Goal: Communication & Community: Answer question/provide support

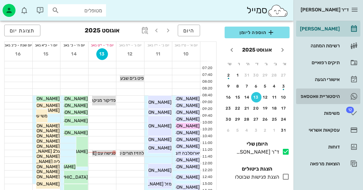
click at [333, 93] on div "היסטוריית וואטסאפ" at bounding box center [319, 96] width 41 height 10
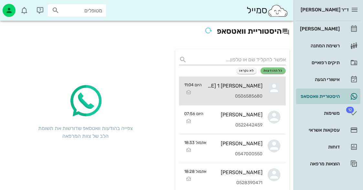
click at [252, 89] on div "[PERSON_NAME] 1 [PERSON_NAME] 1 0506585680" at bounding box center [235, 90] width 56 height 28
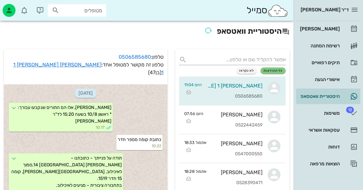
scroll to position [419, 0]
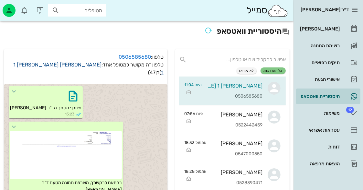
click at [96, 67] on link "[PERSON_NAME] 1 [PERSON_NAME] 1" at bounding box center [88, 68] width 150 height 14
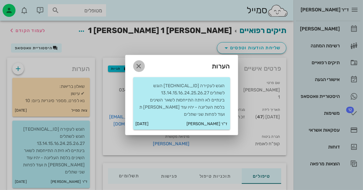
click at [140, 66] on icon "button" at bounding box center [139, 66] width 8 height 8
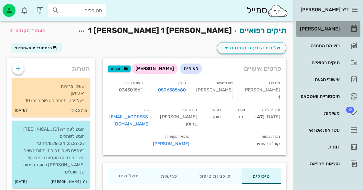
click at [344, 23] on link "[PERSON_NAME]" at bounding box center [328, 29] width 64 height 16
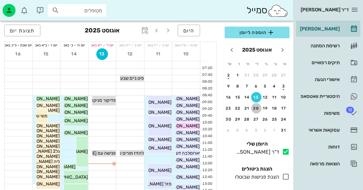
click at [257, 106] on div "20" at bounding box center [256, 108] width 10 height 5
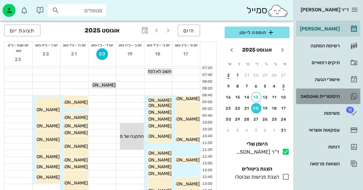
click at [316, 92] on div "היסטוריית וואטסאפ" at bounding box center [319, 96] width 41 height 10
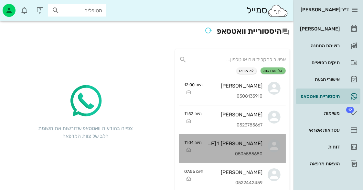
click at [247, 142] on div "[PERSON_NAME] 1 [PERSON_NAME] 1" at bounding box center [235, 143] width 56 height 6
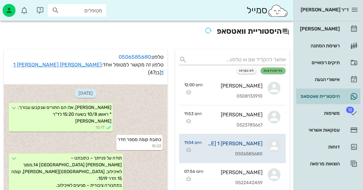
scroll to position [419, 0]
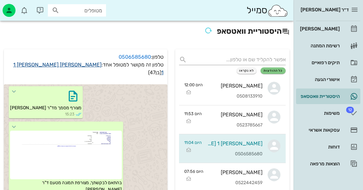
click at [96, 64] on link "[PERSON_NAME] 1 [PERSON_NAME] 1" at bounding box center [88, 68] width 150 height 14
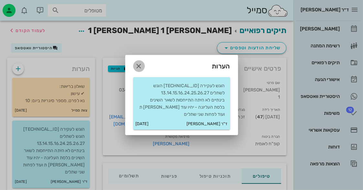
click at [140, 63] on icon "button" at bounding box center [139, 66] width 8 height 8
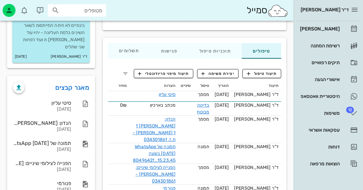
scroll to position [129, 0]
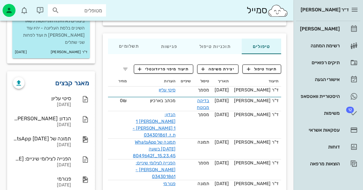
click at [77, 78] on link "מאגר קבצים" at bounding box center [73, 83] width 34 height 10
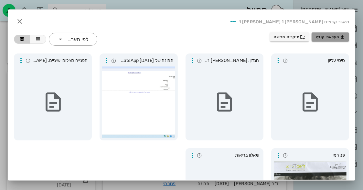
click at [341, 35] on icon "button" at bounding box center [342, 36] width 5 height 5
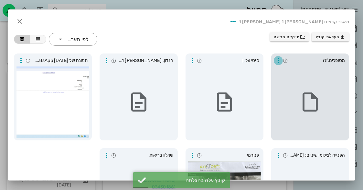
click at [279, 63] on icon "button" at bounding box center [279, 61] width 8 height 8
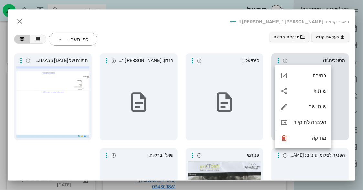
click at [339, 75] on div at bounding box center [310, 101] width 73 height 71
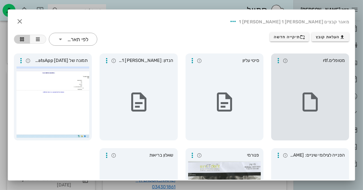
click at [285, 70] on div at bounding box center [310, 101] width 73 height 71
click at [281, 60] on icon "button" at bounding box center [279, 61] width 8 height 8
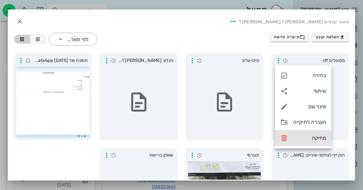
click at [321, 138] on div "מחיקה" at bounding box center [309, 138] width 33 height 6
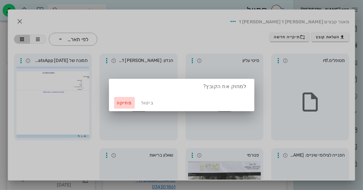
click at [123, 100] on button "מחיקה" at bounding box center [124, 103] width 21 height 12
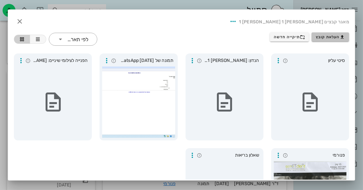
click at [338, 37] on span "העלאת קובץ" at bounding box center [330, 36] width 29 height 5
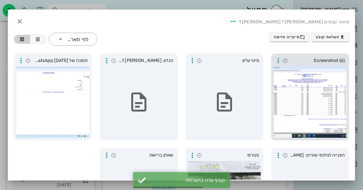
click at [304, 91] on div at bounding box center [310, 101] width 73 height 71
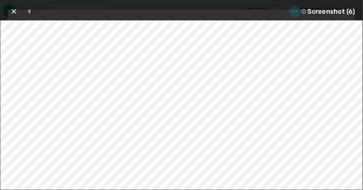
click at [296, 8] on icon "button" at bounding box center [295, 11] width 8 height 8
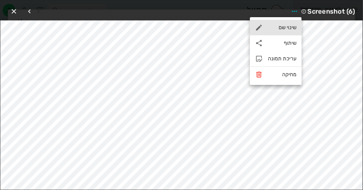
click at [291, 27] on div "שינוי שם" at bounding box center [282, 27] width 28 height 6
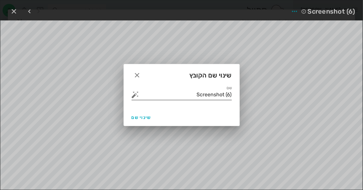
click at [203, 92] on input "Screenshot (6)" at bounding box center [186, 94] width 91 height 10
type input "(6)"
drag, startPoint x: 227, startPoint y: 93, endPoint x: 239, endPoint y: 89, distance: 13.1
click at [239, 89] on div "שם (6)" at bounding box center [182, 96] width 116 height 23
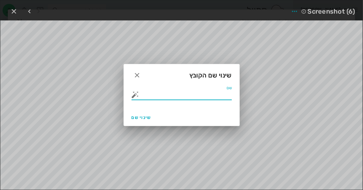
click at [134, 94] on button "button" at bounding box center [136, 95] width 8 height 8
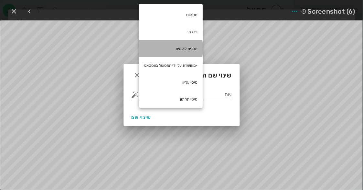
click at [189, 43] on div "תכנית לאומית" at bounding box center [171, 48] width 64 height 17
type input "תכנית לאומית"
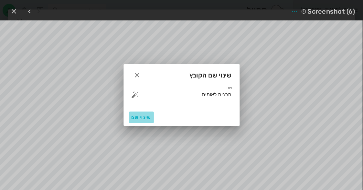
click at [146, 114] on span "שינוי שם" at bounding box center [142, 116] width 20 height 5
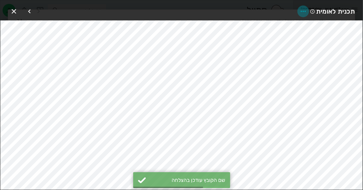
click at [307, 11] on icon "button" at bounding box center [304, 11] width 8 height 8
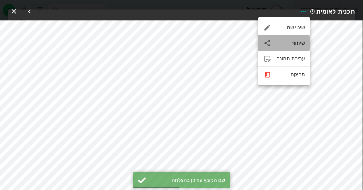
click at [304, 41] on div "שיתוף" at bounding box center [291, 43] width 28 height 6
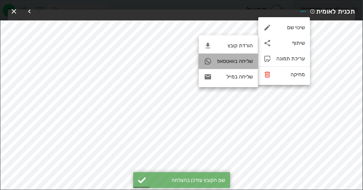
click at [251, 63] on div "שליחה בוואטסאפ" at bounding box center [235, 61] width 36 height 6
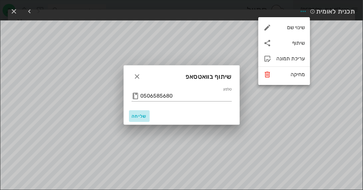
click at [137, 112] on button "שליחה" at bounding box center [139, 116] width 21 height 12
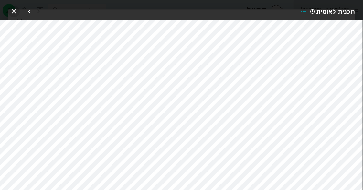
click at [14, 9] on icon "button" at bounding box center [14, 11] width 8 height 8
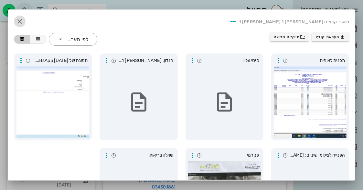
click at [24, 17] on icon "button" at bounding box center [20, 21] width 8 height 8
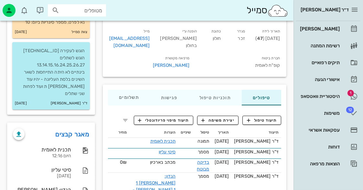
scroll to position [0, 0]
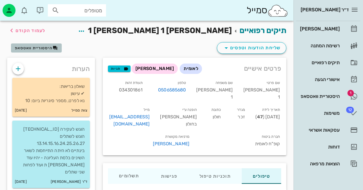
click at [43, 46] on span "היסטוריית וואטסאפ" at bounding box center [34, 48] width 38 height 5
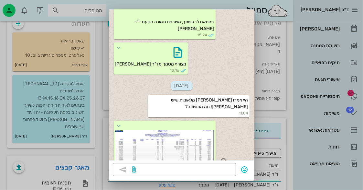
scroll to position [97, 0]
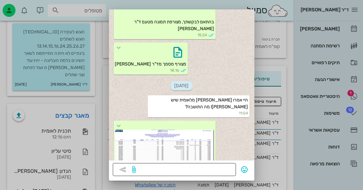
click at [215, 169] on textarea at bounding box center [184, 170] width 95 height 10
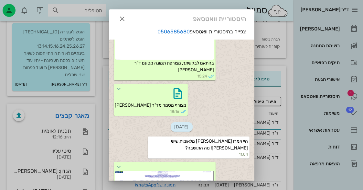
scroll to position [0, 0]
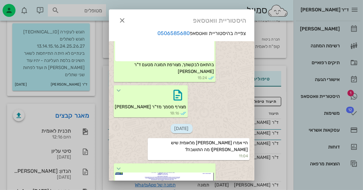
click at [92, 43] on div at bounding box center [181, 95] width 363 height 190
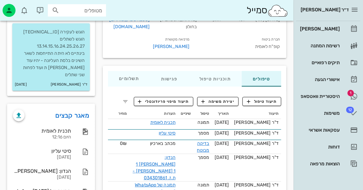
click at [97, 14] on div "מטופלים" at bounding box center [77, 10] width 58 height 12
click at [97, 14] on input "text" at bounding box center [81, 10] width 41 height 8
type input "r"
type input "[PERSON_NAME]"
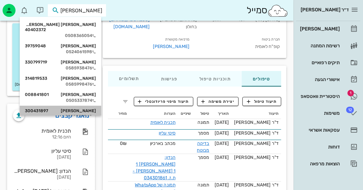
click at [83, 114] on div "0528322068" at bounding box center [60, 116] width 71 height 5
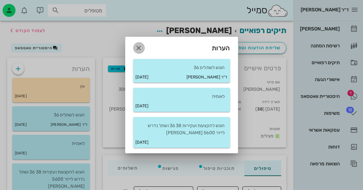
click at [139, 46] on icon "button" at bounding box center [139, 48] width 8 height 8
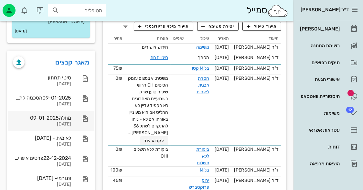
scroll to position [129, 0]
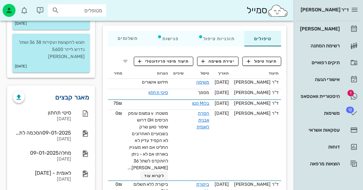
click at [81, 92] on link "מאגר קבצים" at bounding box center [73, 97] width 34 height 10
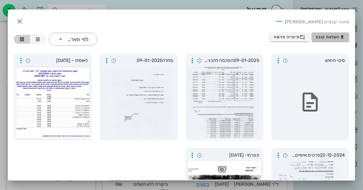
click at [318, 32] on button "העלאת קובץ" at bounding box center [331, 36] width 38 height 9
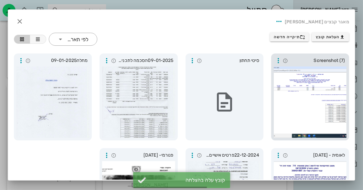
click at [317, 55] on div "Screenshot (7)" at bounding box center [310, 96] width 78 height 87
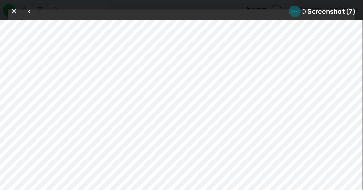
click at [297, 11] on icon "button" at bounding box center [295, 11] width 8 height 8
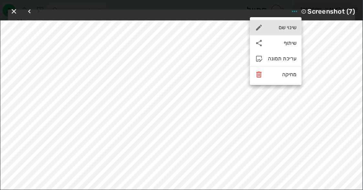
click at [292, 28] on div "שינוי שם" at bounding box center [282, 27] width 28 height 6
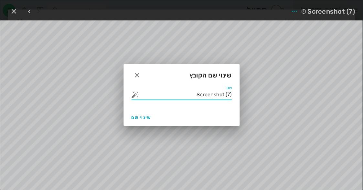
drag, startPoint x: 197, startPoint y: 96, endPoint x: 237, endPoint y: 92, distance: 40.3
click at [237, 92] on div "שם Screenshot (7)" at bounding box center [182, 96] width 116 height 23
click at [135, 94] on button "button" at bounding box center [136, 95] width 8 height 8
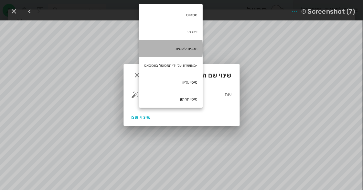
click at [199, 46] on div "תכנית לאומית" at bounding box center [171, 48] width 64 height 17
type input "תכנית לאומית"
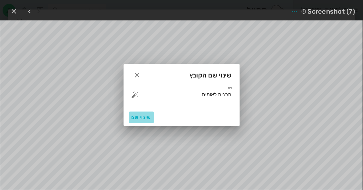
click at [142, 115] on span "שינוי שם" at bounding box center [142, 116] width 20 height 5
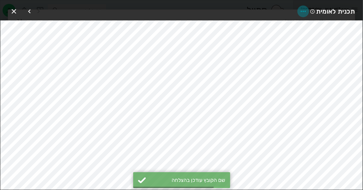
click at [303, 11] on icon "button" at bounding box center [304, 11] width 8 height 8
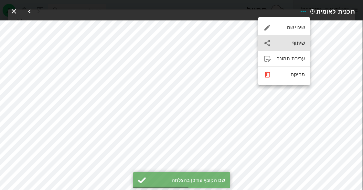
click at [295, 37] on div "שיתוף" at bounding box center [284, 43] width 52 height 16
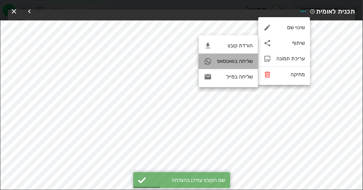
click at [240, 62] on div "שליחה בוואטסאפ" at bounding box center [235, 61] width 36 height 6
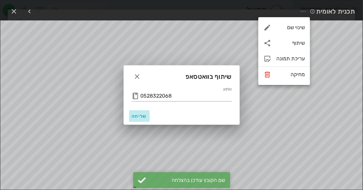
click at [138, 114] on span "שליחה" at bounding box center [140, 115] width 16 height 5
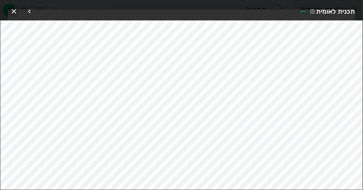
click at [16, 12] on icon "button" at bounding box center [14, 11] width 8 height 8
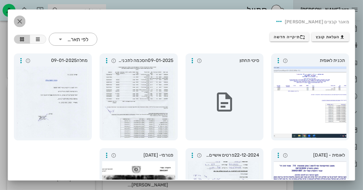
click at [22, 19] on icon "button" at bounding box center [20, 21] width 8 height 8
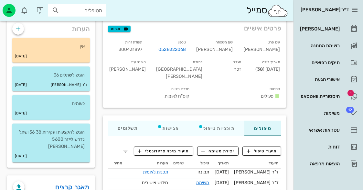
scroll to position [32, 0]
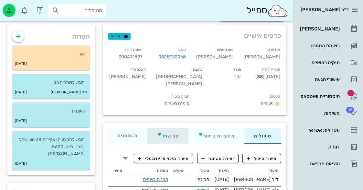
click at [169, 128] on div "פגישות" at bounding box center [167, 136] width 41 height 16
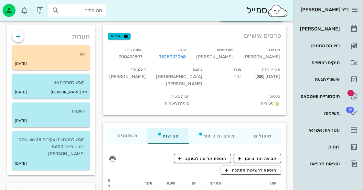
scroll to position [0, 0]
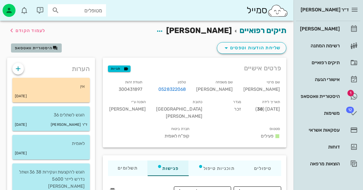
click at [36, 47] on span "היסטוריית וואטסאפ" at bounding box center [34, 48] width 38 height 5
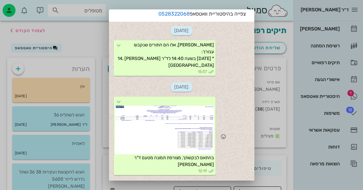
scroll to position [43, 0]
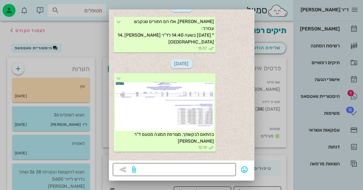
click at [208, 164] on div at bounding box center [184, 169] width 95 height 13
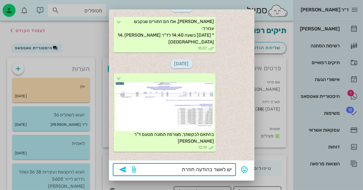
click at [212, 169] on textarea "יש לאשר בהודעה חוזרת" at bounding box center [184, 170] width 95 height 10
type textarea "יש לאשר את התכנית בהודעה חוזרת"
click at [126, 166] on icon "button" at bounding box center [123, 169] width 8 height 8
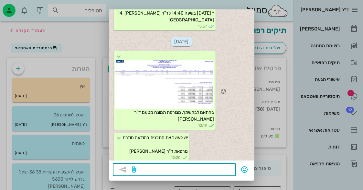
scroll to position [32, 0]
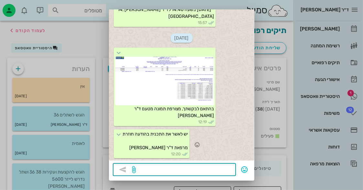
click at [164, 133] on span "יש לאשר את התכנית בהודעה חוזרת מרפאת ד"ר [PERSON_NAME]" at bounding box center [155, 140] width 65 height 19
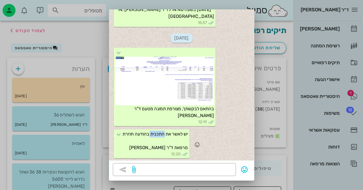
click at [164, 133] on span "יש לאשר את התכנית בהודעה חוזרת מרפאת ד"ר [PERSON_NAME]" at bounding box center [155, 140] width 65 height 19
copy span "יש לאשר את התכנית בהודעה חוזרת"
click at [340, 94] on div at bounding box center [181, 95] width 363 height 190
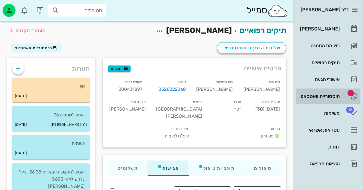
click at [340, 93] on link "1 היסטוריית וואטסאפ" at bounding box center [328, 96] width 64 height 16
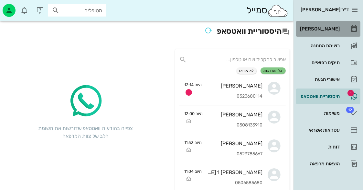
click at [352, 27] on icon at bounding box center [354, 29] width 8 height 8
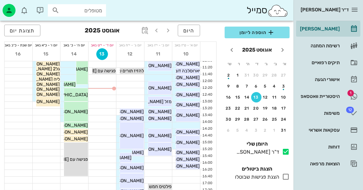
scroll to position [129, 0]
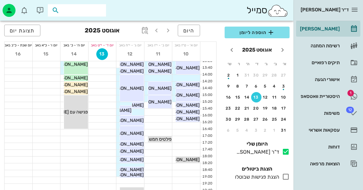
click at [101, 14] on input "text" at bounding box center [81, 10] width 41 height 8
type input "ט"
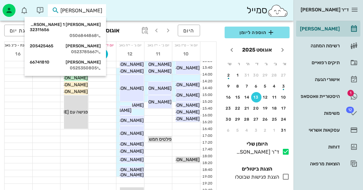
type input "[PERSON_NAME]"
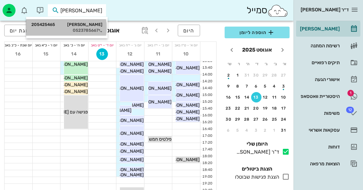
click at [94, 28] on div "0523785667" at bounding box center [66, 30] width 71 height 5
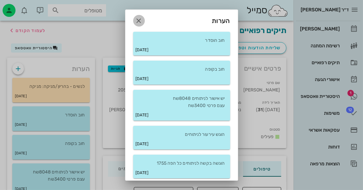
click at [143, 18] on icon "button" at bounding box center [139, 21] width 8 height 8
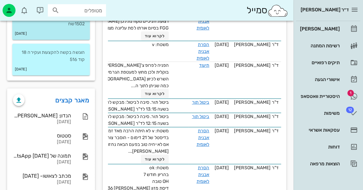
scroll to position [356, 0]
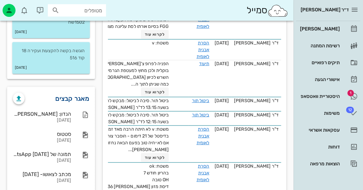
click at [80, 103] on link "מאגר קבצים" at bounding box center [73, 98] width 34 height 10
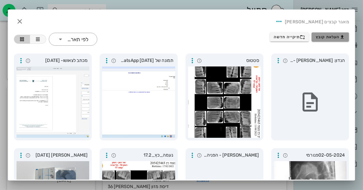
click at [328, 38] on span "העלאת קובץ" at bounding box center [330, 36] width 29 height 5
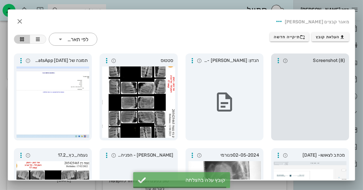
scroll to position [345, 0]
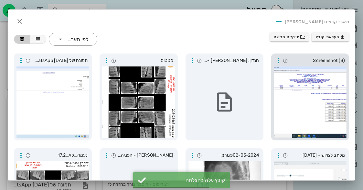
click at [327, 62] on span "Screenshot (8)" at bounding box center [317, 60] width 55 height 7
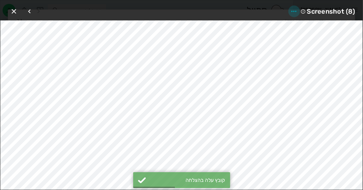
click at [295, 12] on icon "button" at bounding box center [294, 11] width 8 height 8
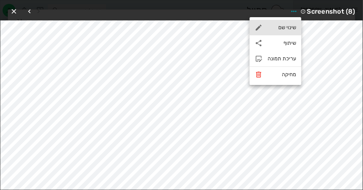
click at [290, 29] on div "שינוי שם" at bounding box center [282, 27] width 28 height 6
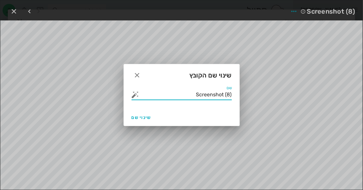
drag, startPoint x: 196, startPoint y: 94, endPoint x: 240, endPoint y: 101, distance: 44.6
click at [240, 101] on div "ד״ר [PERSON_NAME] רשימת המתנה תיקים רפואיים אישורי הגעה 1 היסטוריית וואטסאפ 12 …" at bounding box center [181, 183] width 363 height 1057
click at [135, 98] on div "שם" at bounding box center [182, 94] width 100 height 10
click at [135, 96] on button "button" at bounding box center [136, 95] width 8 height 8
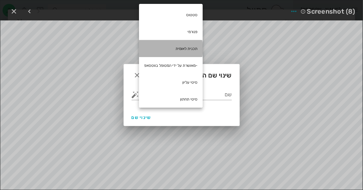
click at [196, 49] on div "תכנית לאומית" at bounding box center [171, 48] width 64 height 17
type input "תכנית לאומית"
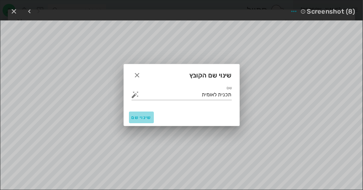
click at [131, 118] on button "שינוי שם" at bounding box center [141, 117] width 25 height 12
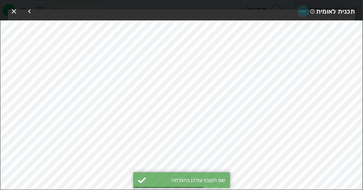
click at [307, 13] on icon "button" at bounding box center [304, 11] width 8 height 8
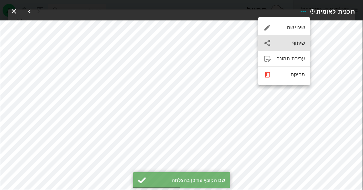
click at [298, 42] on div "שיתוף" at bounding box center [291, 43] width 28 height 6
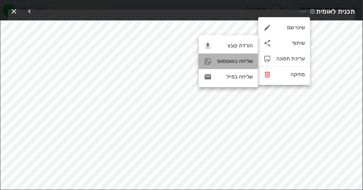
click at [247, 58] on div "שליחה בוואטסאפ" at bounding box center [235, 61] width 36 height 6
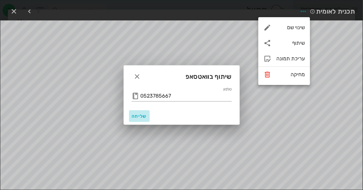
click at [136, 115] on span "שליחה" at bounding box center [140, 115] width 16 height 5
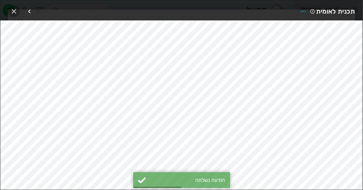
click at [16, 10] on icon "button" at bounding box center [14, 11] width 8 height 8
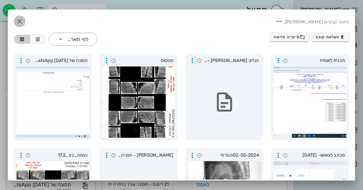
click at [21, 18] on icon "button" at bounding box center [20, 21] width 8 height 8
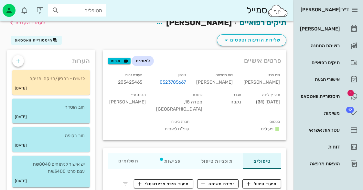
scroll to position [0, 0]
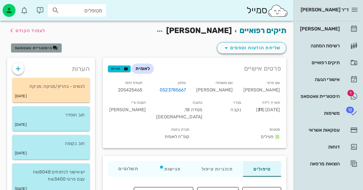
click at [37, 49] on span "היסטוריית וואטסאפ" at bounding box center [34, 48] width 38 height 5
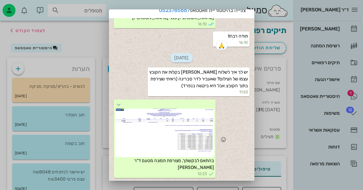
scroll to position [43, 0]
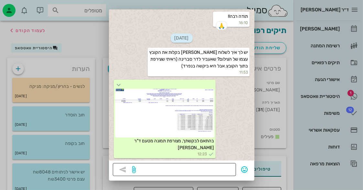
click at [222, 171] on textarea at bounding box center [184, 170] width 95 height 10
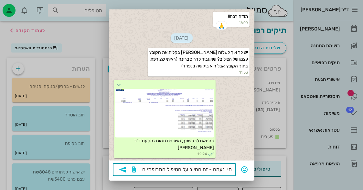
scroll to position [44, 0]
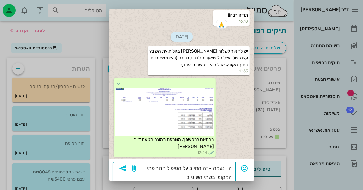
type textarea "הי נעמה - זה החיוב על הטיפול התרופתי המקומי בשתי השיניים."
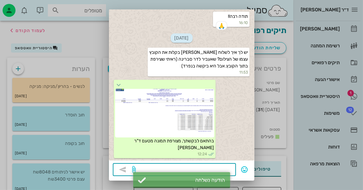
scroll to position [882, 0]
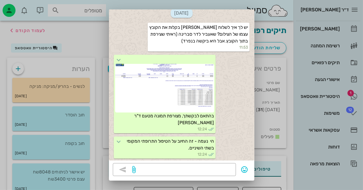
click at [278, 132] on div at bounding box center [181, 95] width 363 height 190
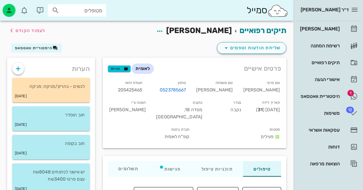
click at [143, 87] on span "205425465" at bounding box center [130, 89] width 25 height 5
copy span "205425465"
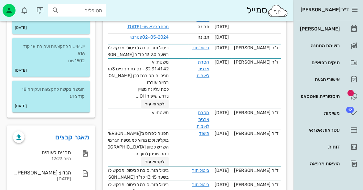
scroll to position [356, 0]
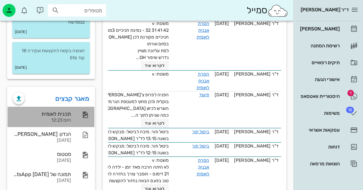
click at [84, 118] on icon at bounding box center [86, 115] width 8 height 8
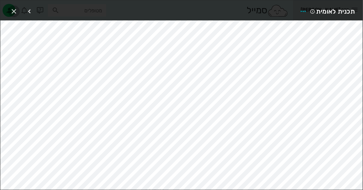
click at [18, 8] on span "button" at bounding box center [14, 11] width 12 height 8
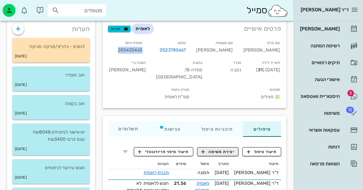
scroll to position [97, 0]
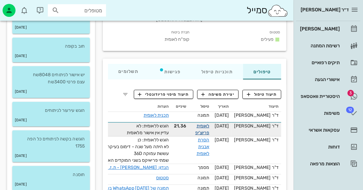
click at [210, 123] on link "לאומית פריוצ'יפ" at bounding box center [202, 129] width 14 height 12
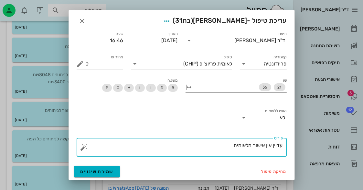
click at [229, 145] on textarea "עדיין אין אישור מלאומית" at bounding box center [184, 149] width 197 height 16
click at [85, 147] on button "button" at bounding box center [85, 147] width 8 height 8
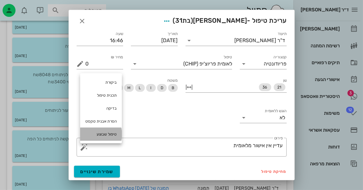
click at [113, 132] on div "טיפול שבוצע" at bounding box center [101, 133] width 42 height 13
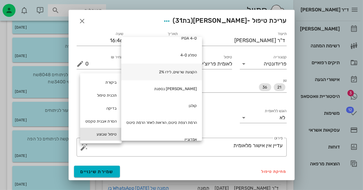
scroll to position [226, 0]
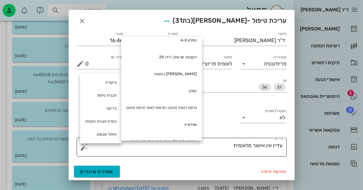
click at [220, 143] on textarea "עדיין אין אישור מלאומית" at bounding box center [184, 149] width 197 height 16
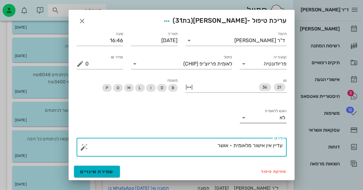
type textarea "עדיין אין אישור מלאומית - אושר"
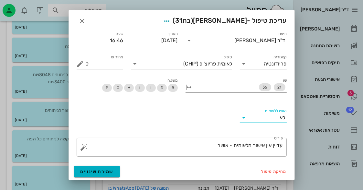
click at [254, 116] on input "הוגש ללאומית" at bounding box center [264, 117] width 31 height 10
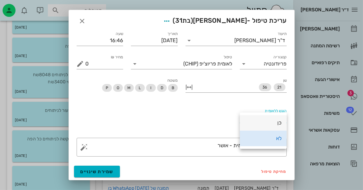
click at [280, 122] on div "כן" at bounding box center [263, 122] width 37 height 6
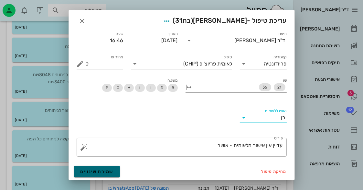
click at [96, 172] on span "שמירת שינויים" at bounding box center [97, 171] width 33 height 5
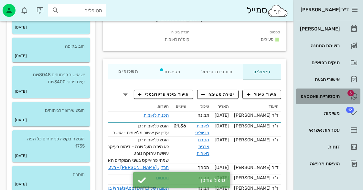
click at [340, 94] on link "3 היסטוריית וואטסאפ" at bounding box center [328, 96] width 64 height 16
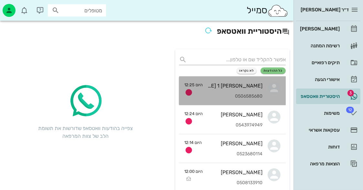
click at [255, 91] on div "[PERSON_NAME] 1 [PERSON_NAME] 1 0506585680" at bounding box center [235, 90] width 55 height 28
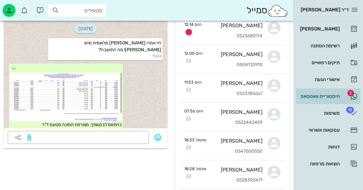
scroll to position [97, 0]
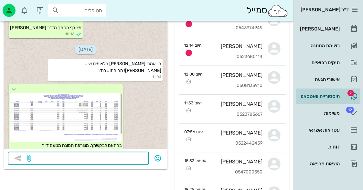
click at [106, 153] on textarea at bounding box center [88, 158] width 113 height 10
type textarea "זו רק התכנית הכירורגית - לא כולל את [PERSON_NAME]"
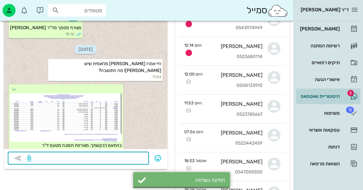
scroll to position [538, 0]
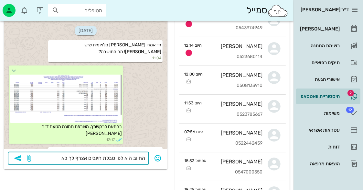
type textarea "החיוב הוא לפי טבלת חיובים אצרף לך כאן"
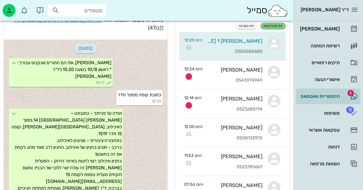
scroll to position [0, 0]
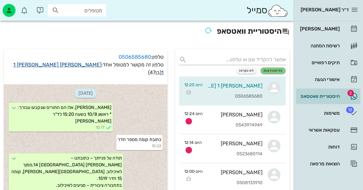
click at [91, 66] on link "[PERSON_NAME] 1 [PERSON_NAME] 1" at bounding box center [88, 68] width 150 height 14
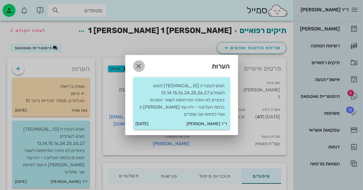
click at [138, 65] on icon "button" at bounding box center [139, 66] width 8 height 8
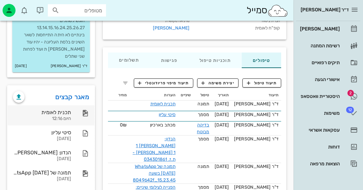
scroll to position [101, 0]
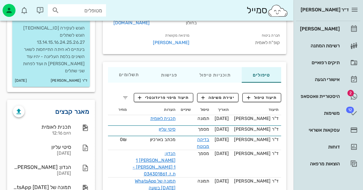
click at [84, 106] on link "מאגר קבצים" at bounding box center [73, 111] width 34 height 10
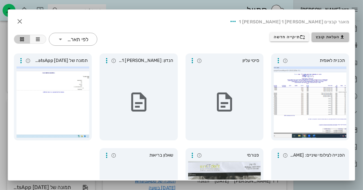
click at [333, 37] on span "העלאת קובץ" at bounding box center [330, 36] width 29 height 5
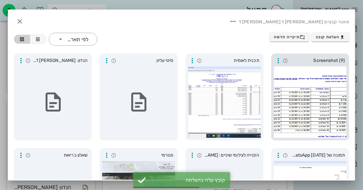
click at [334, 68] on div at bounding box center [310, 101] width 73 height 71
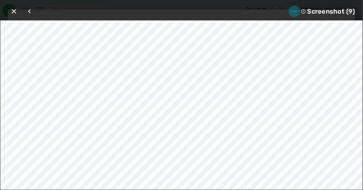
click at [297, 11] on icon "button" at bounding box center [295, 11] width 8 height 8
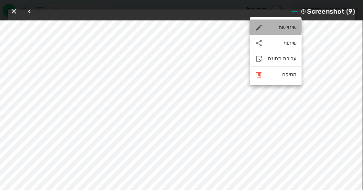
click at [291, 30] on div "שינוי שם" at bounding box center [282, 27] width 28 height 6
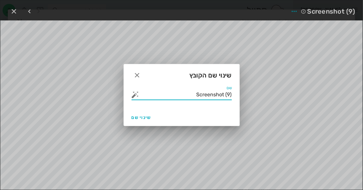
drag, startPoint x: 184, startPoint y: 96, endPoint x: 273, endPoint y: 86, distance: 89.5
click at [273, 86] on div "ד״ר [PERSON_NAME] רשימת המתנה תיקים רפואיים אישורי הגעה 2 היסטוריית וואטסאפ 12 …" at bounding box center [181, 87] width 363 height 376
type input "טבלת חיובים"
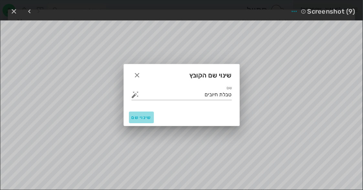
click at [143, 118] on span "שינוי שם" at bounding box center [142, 116] width 20 height 5
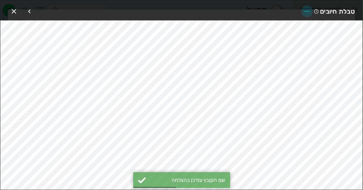
click at [307, 9] on icon "button" at bounding box center [307, 11] width 8 height 8
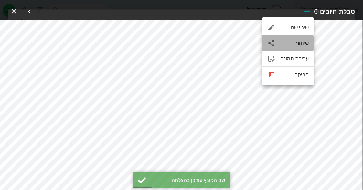
click at [296, 38] on div "שיתוף" at bounding box center [288, 43] width 52 height 16
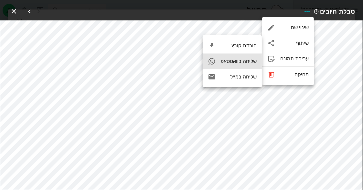
click at [253, 61] on div "שליחה בוואטסאפ" at bounding box center [239, 61] width 36 height 6
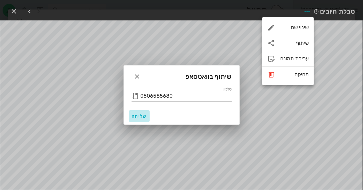
click at [134, 114] on span "שליחה" at bounding box center [140, 115] width 16 height 5
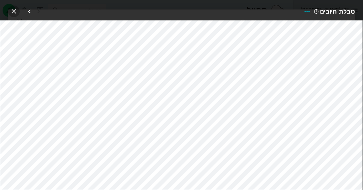
click at [15, 12] on icon "button" at bounding box center [14, 11] width 8 height 8
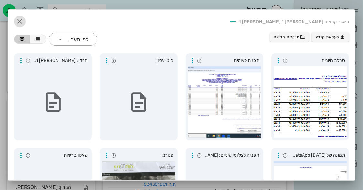
click at [23, 22] on icon "button" at bounding box center [20, 21] width 8 height 8
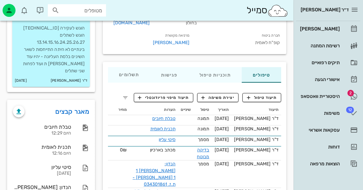
scroll to position [0, 0]
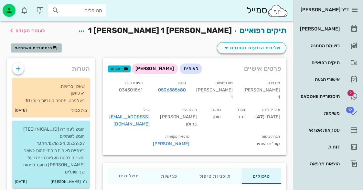
click at [41, 46] on span "היסטוריית וואטסאפ" at bounding box center [34, 48] width 38 height 5
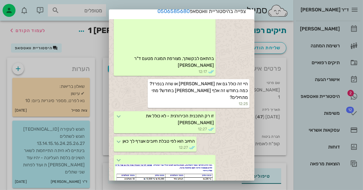
scroll to position [43, 0]
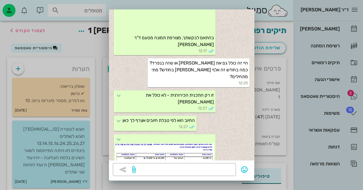
click at [166, 143] on div at bounding box center [164, 167] width 99 height 49
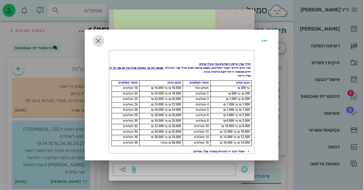
click at [100, 40] on icon "button" at bounding box center [99, 41] width 8 height 8
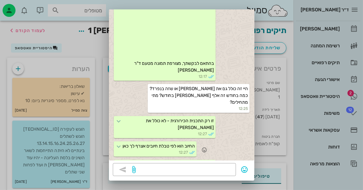
scroll to position [593, 0]
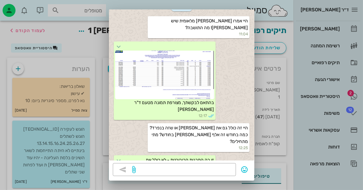
click at [93, 39] on div at bounding box center [181, 95] width 363 height 190
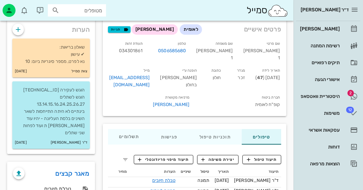
scroll to position [129, 0]
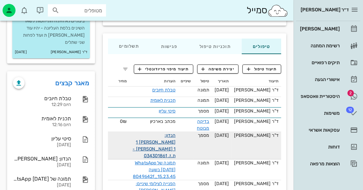
click at [160, 132] on link "הנדון: [PERSON_NAME] 1 [PERSON_NAME] 1 - ת.ז. 034301861" at bounding box center [154, 145] width 43 height 26
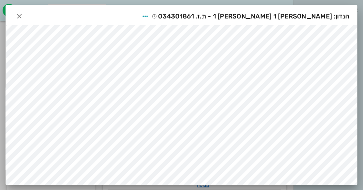
scroll to position [65, 0]
click at [20, 13] on icon "button" at bounding box center [20, 16] width 8 height 8
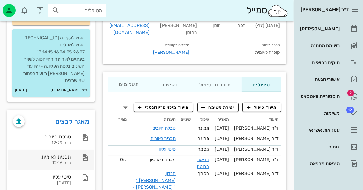
scroll to position [129, 0]
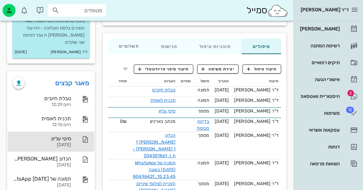
click at [77, 135] on div at bounding box center [82, 139] width 14 height 8
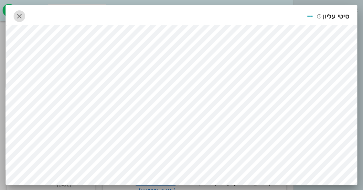
click at [16, 16] on icon "button" at bounding box center [20, 16] width 8 height 8
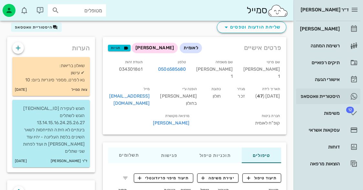
scroll to position [32, 0]
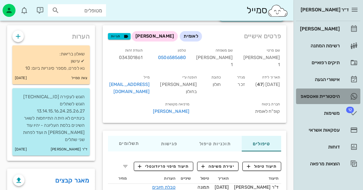
click at [338, 91] on div "היסטוריית וואטסאפ" at bounding box center [319, 96] width 41 height 10
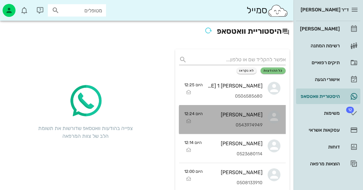
click at [248, 118] on div "[PERSON_NAME] 0543974949" at bounding box center [235, 119] width 55 height 28
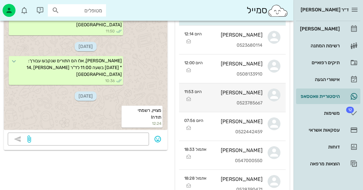
scroll to position [97, 0]
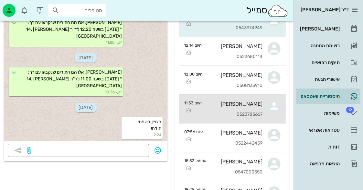
click at [260, 98] on div "[PERSON_NAME] 0523785667" at bounding box center [235, 108] width 56 height 28
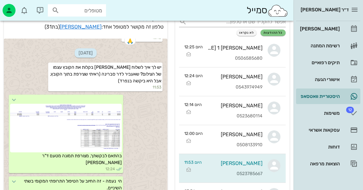
scroll to position [129, 0]
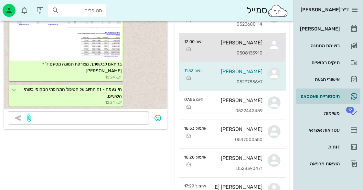
click at [252, 44] on div "[PERSON_NAME]" at bounding box center [235, 42] width 55 height 6
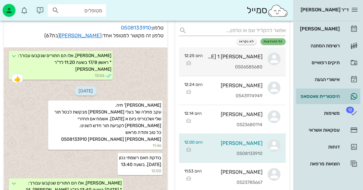
scroll to position [65, 0]
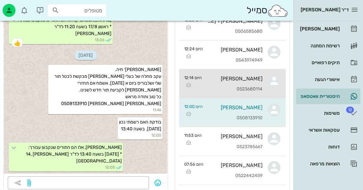
click at [258, 83] on div "[PERSON_NAME] 0523680114" at bounding box center [235, 83] width 56 height 28
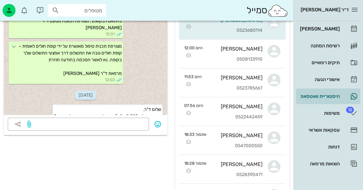
scroll to position [129, 0]
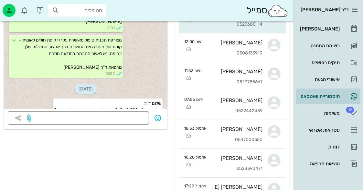
click at [127, 112] on div at bounding box center [88, 117] width 113 height 13
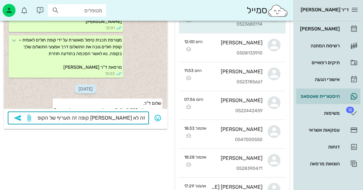
type textarea "זה לא [PERSON_NAME] קופה זה תעריף של הקופה"
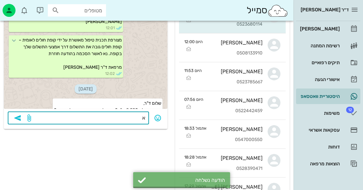
scroll to position [246, 0]
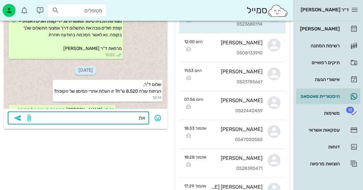
type textarea "א"
type textarea "נ"
type textarea "א"
type textarea "ל"
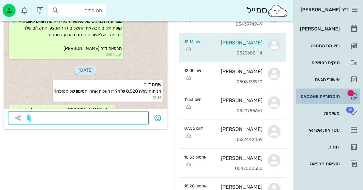
click at [330, 95] on div "היסטוריית וואטסאפ" at bounding box center [319, 95] width 41 height 5
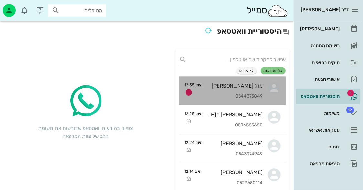
click at [258, 99] on div "מזל [PERSON_NAME] 0544373849" at bounding box center [235, 90] width 55 height 28
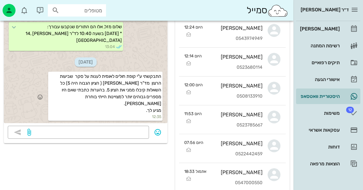
scroll to position [129, 0]
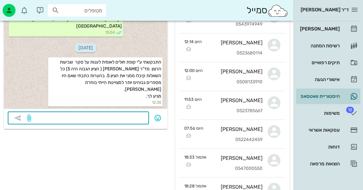
click at [114, 116] on textarea at bounding box center [88, 118] width 113 height 10
type textarea "תודה רבה מעריכה מאד - יום טוב ונעים"
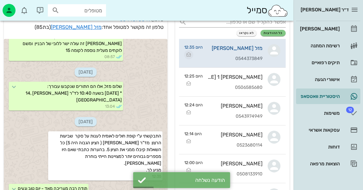
scroll to position [32, 0]
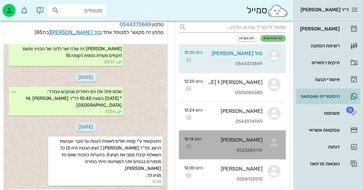
click at [256, 143] on div "[PERSON_NAME] 0523680114" at bounding box center [235, 144] width 56 height 28
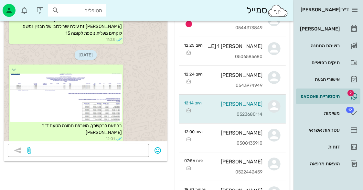
scroll to position [246, 0]
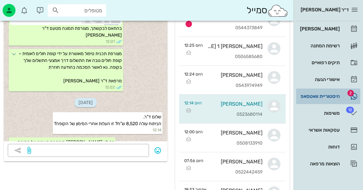
click at [348, 91] on span "2" at bounding box center [351, 93] width 6 height 6
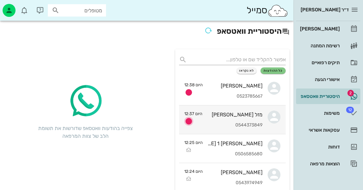
click at [188, 119] on icon "button" at bounding box center [189, 121] width 8 height 8
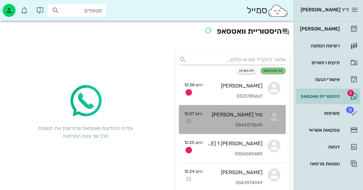
click at [250, 117] on div "מזל [PERSON_NAME] 0544373849" at bounding box center [235, 119] width 55 height 28
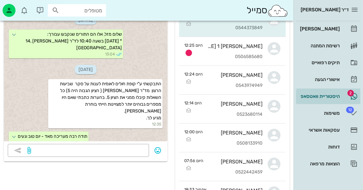
scroll to position [139, 0]
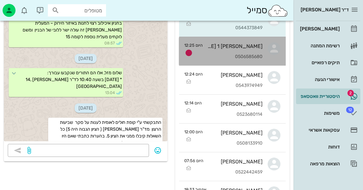
click at [273, 60] on link "[PERSON_NAME] 1 [PERSON_NAME] 1 0506585680 היום 12:25" at bounding box center [232, 51] width 107 height 29
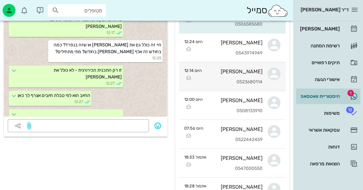
scroll to position [32, 0]
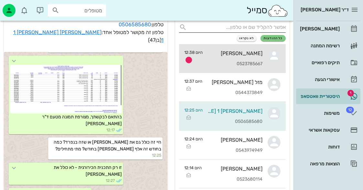
click at [254, 55] on div "[PERSON_NAME]" at bounding box center [235, 53] width 55 height 6
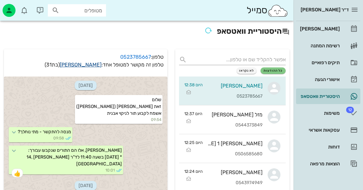
click at [88, 65] on link "[PERSON_NAME]" at bounding box center [81, 64] width 42 height 6
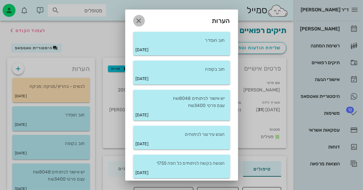
click at [143, 19] on icon "button" at bounding box center [139, 21] width 8 height 8
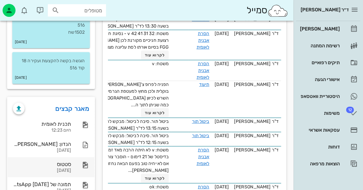
scroll to position [388, 0]
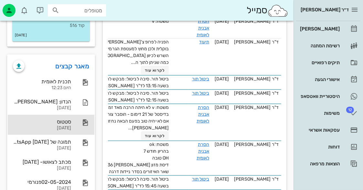
click at [79, 126] on div at bounding box center [82, 122] width 14 height 8
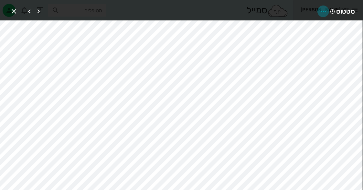
click at [323, 10] on icon "button" at bounding box center [324, 11] width 8 height 8
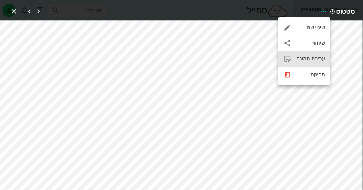
click at [313, 57] on div "עריכת תמונה" at bounding box center [311, 58] width 28 height 6
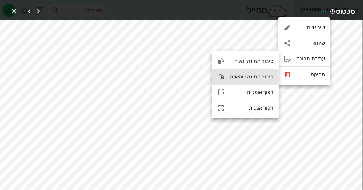
click at [267, 75] on div "סיבוב תמונה שמאלה" at bounding box center [251, 76] width 43 height 6
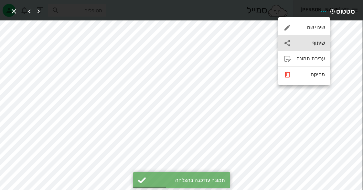
click at [323, 41] on div "שיתוף" at bounding box center [311, 43] width 28 height 6
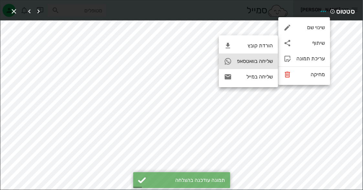
click at [270, 60] on div "שליחה בוואטסאפ" at bounding box center [255, 61] width 36 height 6
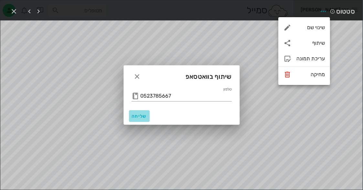
click at [136, 115] on span "שליחה" at bounding box center [140, 115] width 16 height 5
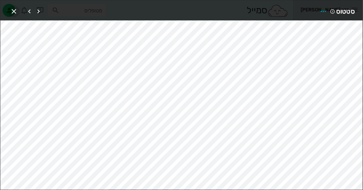
click at [16, 13] on icon "button" at bounding box center [14, 11] width 8 height 8
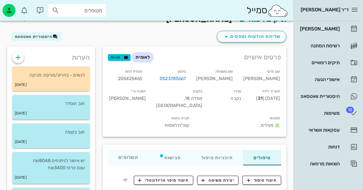
scroll to position [0, 0]
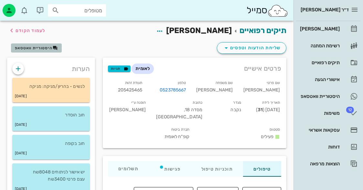
click at [36, 46] on span "היסטוריית וואטסאפ" at bounding box center [34, 48] width 38 height 5
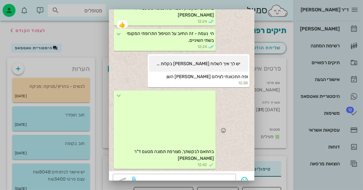
scroll to position [43, 0]
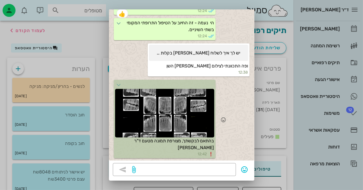
click at [210, 117] on div at bounding box center [164, 113] width 99 height 49
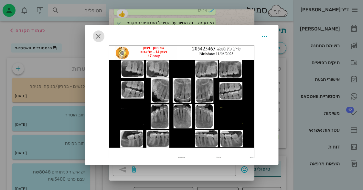
click at [97, 35] on icon "button" at bounding box center [99, 36] width 8 height 8
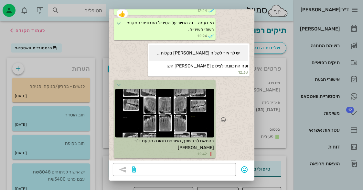
click at [211, 112] on div at bounding box center [164, 113] width 99 height 49
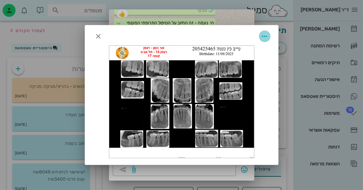
click at [263, 37] on icon "button" at bounding box center [265, 36] width 8 height 8
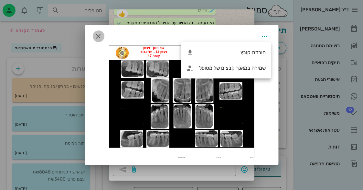
click at [101, 34] on icon "button" at bounding box center [99, 36] width 8 height 8
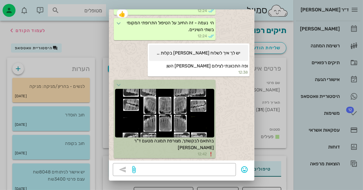
click at [74, 36] on div at bounding box center [181, 95] width 363 height 190
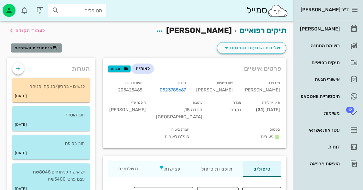
click at [49, 50] on span "היסטוריית וואטסאפ" at bounding box center [36, 47] width 43 height 5
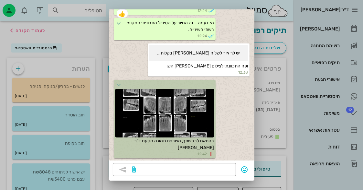
click at [31, 50] on div at bounding box center [181, 95] width 363 height 190
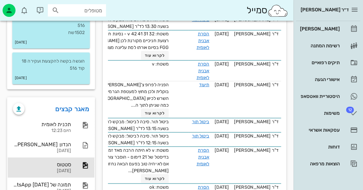
scroll to position [420, 0]
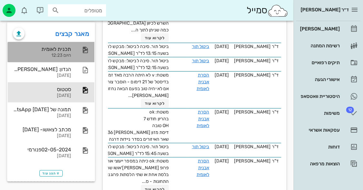
click at [82, 60] on div "תכנית לאומית היום 12:23" at bounding box center [51, 52] width 87 height 20
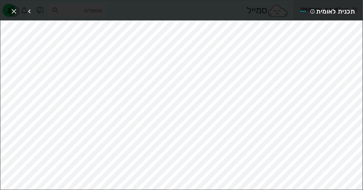
click at [15, 8] on icon "button" at bounding box center [14, 11] width 8 height 8
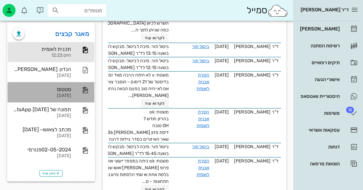
click at [66, 92] on div "סטטוס" at bounding box center [42, 89] width 58 height 6
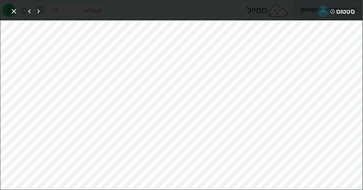
click at [321, 8] on icon "button" at bounding box center [324, 11] width 8 height 8
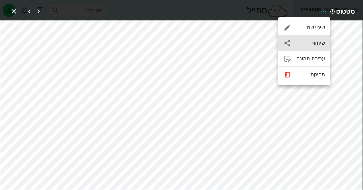
click at [320, 41] on div "שיתוף" at bounding box center [311, 43] width 28 height 6
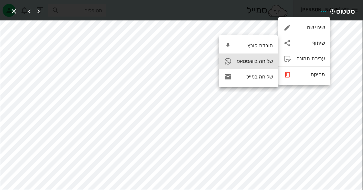
click at [261, 61] on div "שליחה בוואטסאפ" at bounding box center [255, 61] width 36 height 6
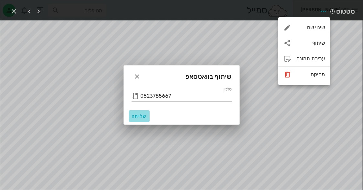
click at [146, 114] on span "שליחה" at bounding box center [140, 115] width 16 height 5
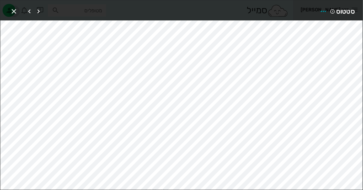
click at [13, 8] on icon "button" at bounding box center [14, 11] width 8 height 8
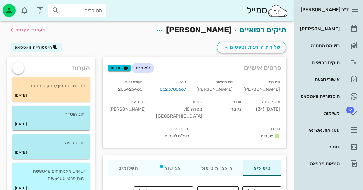
scroll to position [0, 0]
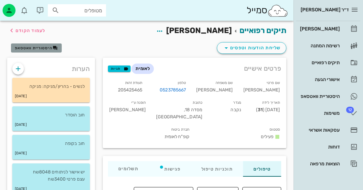
click at [46, 46] on span "היסטוריית וואטסאפ" at bounding box center [34, 48] width 38 height 5
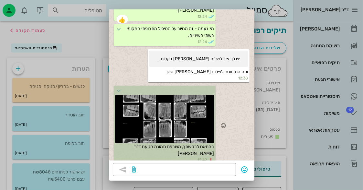
scroll to position [1092, 0]
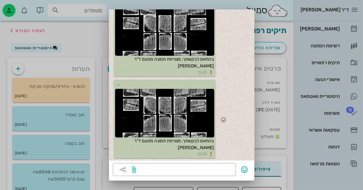
drag, startPoint x: 204, startPoint y: 93, endPoint x: 174, endPoint y: 103, distance: 31.4
click at [174, 103] on div at bounding box center [164, 113] width 99 height 49
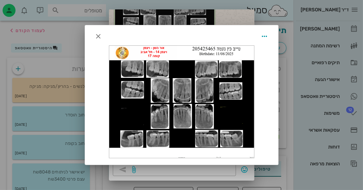
click at [174, 103] on div at bounding box center [181, 102] width 145 height 112
click at [97, 34] on icon "button" at bounding box center [99, 36] width 8 height 8
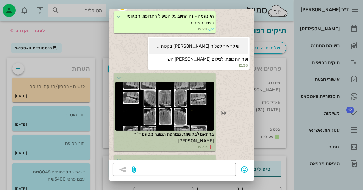
scroll to position [1059, 0]
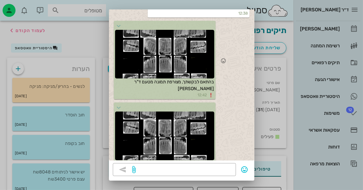
click at [198, 91] on span "בהתאם לבקשתך, מצורפת תמונה מטעם ד"ר [PERSON_NAME]" at bounding box center [174, 85] width 81 height 12
click at [214, 71] on div at bounding box center [164, 54] width 99 height 49
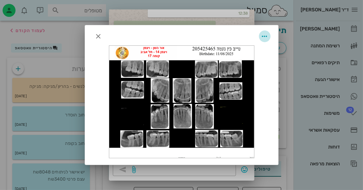
click at [262, 32] on icon "button" at bounding box center [265, 36] width 8 height 8
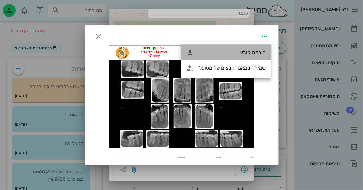
click at [265, 48] on div "הורדת קובץ" at bounding box center [226, 53] width 90 height 16
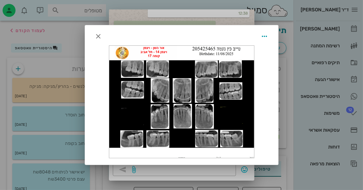
scroll to position [1173, 0]
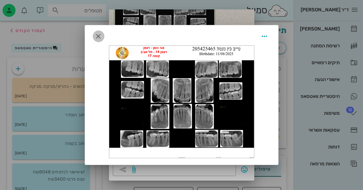
click at [99, 34] on icon "button" at bounding box center [99, 36] width 8 height 8
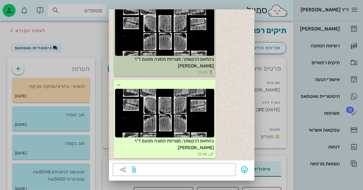
click at [264, 100] on div at bounding box center [181, 95] width 363 height 190
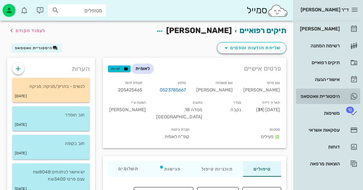
click at [331, 93] on div "היסטוריית וואטסאפ" at bounding box center [319, 95] width 41 height 5
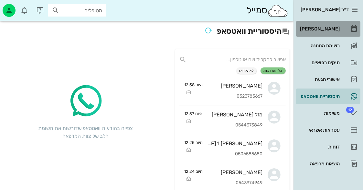
click at [332, 27] on div "[PERSON_NAME]" at bounding box center [319, 28] width 41 height 5
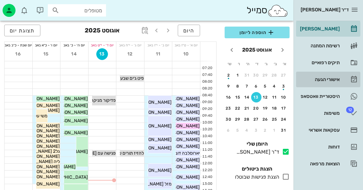
click at [331, 77] on div "אישורי הגעה" at bounding box center [319, 79] width 41 height 5
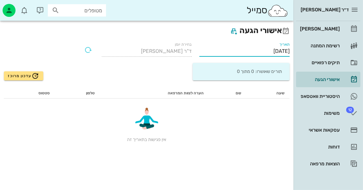
click at [281, 49] on input "[DATE]" at bounding box center [245, 51] width 90 height 10
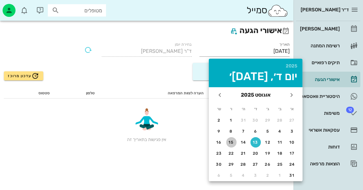
click at [227, 141] on div "15" at bounding box center [231, 142] width 10 height 5
type input "[DATE]"
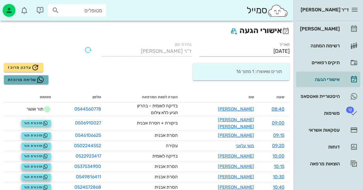
click at [24, 79] on span "שליחה מרוכזת" at bounding box center [26, 80] width 37 height 8
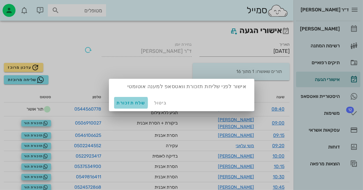
click at [133, 100] on span "שלח תזכורת" at bounding box center [131, 102] width 29 height 5
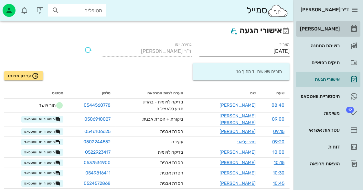
click at [342, 26] on link "[PERSON_NAME]" at bounding box center [328, 29] width 64 height 16
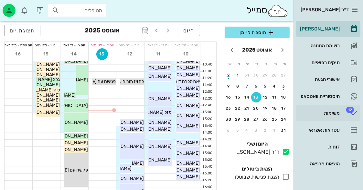
scroll to position [32, 0]
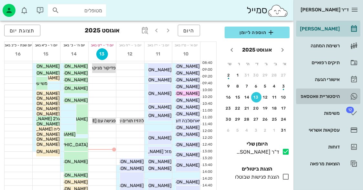
click at [324, 90] on link "היסטוריית וואטסאפ" at bounding box center [328, 96] width 64 height 16
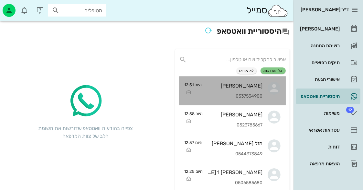
click at [252, 92] on div "[PERSON_NAME] 0537534900" at bounding box center [235, 90] width 56 height 28
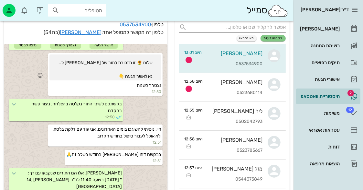
scroll to position [80, 0]
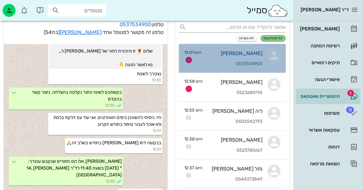
click at [256, 54] on div "[PERSON_NAME]" at bounding box center [235, 53] width 56 height 6
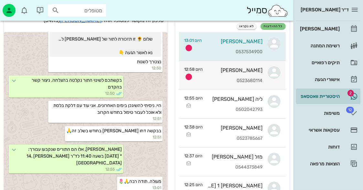
scroll to position [32, 0]
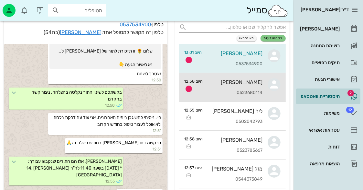
click at [255, 79] on div "[PERSON_NAME]" at bounding box center [235, 82] width 55 height 6
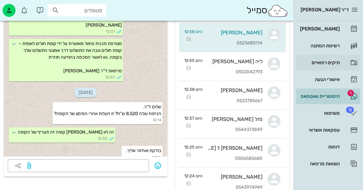
scroll to position [65, 0]
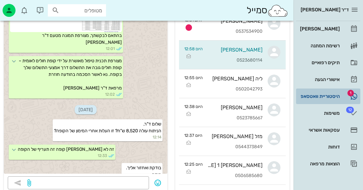
click at [329, 97] on div "היסטוריית וואטסאפ" at bounding box center [319, 95] width 41 height 5
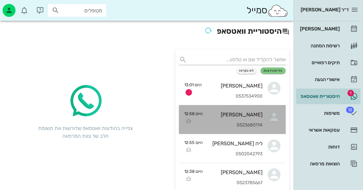
click at [261, 105] on div "[PERSON_NAME] 0523680114" at bounding box center [235, 119] width 55 height 28
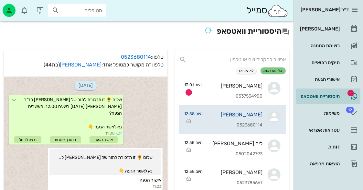
scroll to position [272, 0]
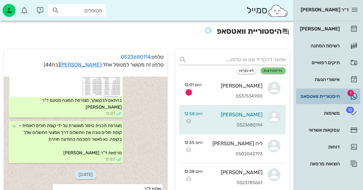
click at [317, 90] on link "1 היסטוריית וואטסאפ" at bounding box center [328, 96] width 64 height 16
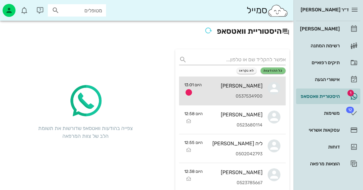
click at [272, 90] on icon at bounding box center [274, 88] width 13 height 13
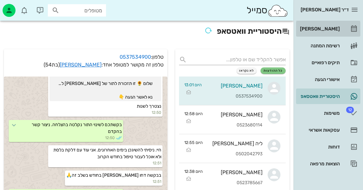
click at [333, 27] on div "[PERSON_NAME]" at bounding box center [319, 28] width 41 height 5
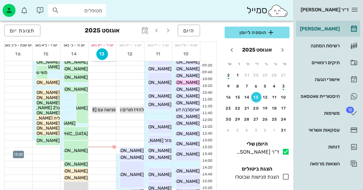
scroll to position [32, 0]
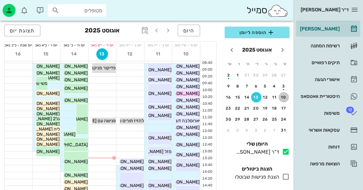
click at [281, 95] on div "10" at bounding box center [284, 97] width 10 height 5
click at [283, 106] on div "17" at bounding box center [284, 108] width 10 height 5
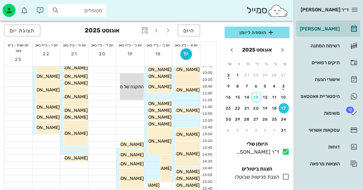
scroll to position [65, 0]
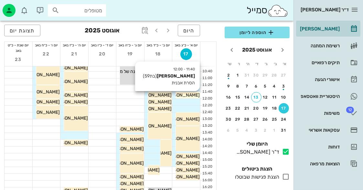
click at [194, 96] on span "[PERSON_NAME]" at bounding box center [182, 94] width 36 height 5
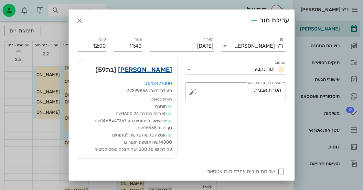
click at [160, 69] on link "[PERSON_NAME]" at bounding box center [145, 69] width 54 height 10
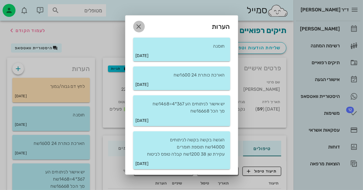
click at [139, 27] on icon "button" at bounding box center [139, 27] width 8 height 8
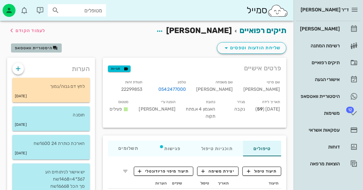
click at [55, 50] on button "היסטוריית וואטסאפ" at bounding box center [36, 47] width 51 height 9
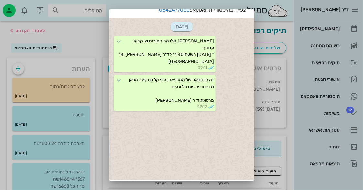
scroll to position [43, 0]
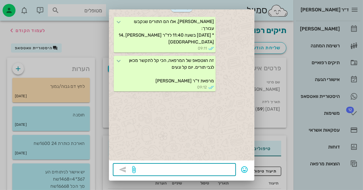
click at [225, 167] on textarea at bounding box center [184, 170] width 95 height 10
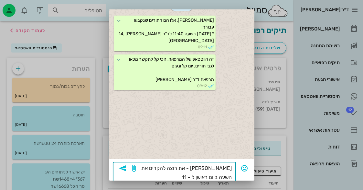
type textarea "[PERSON_NAME] - את רוצה להקדים את השעה ביום ראושן ל - 11?"
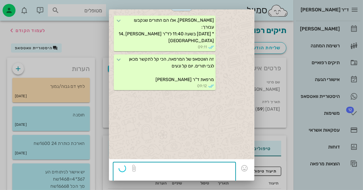
scroll to position [43, 0]
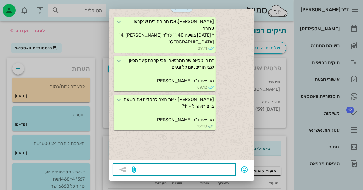
click at [348, 27] on div at bounding box center [181, 95] width 363 height 190
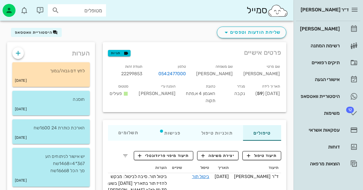
scroll to position [0, 0]
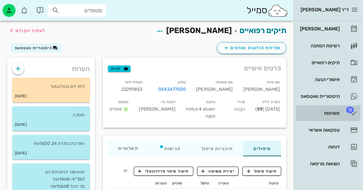
click at [322, 114] on div "משימות" at bounding box center [319, 112] width 41 height 5
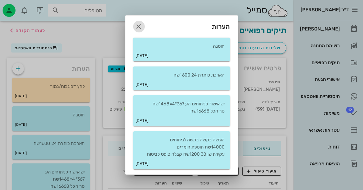
click at [135, 24] on span "button" at bounding box center [139, 27] width 12 height 8
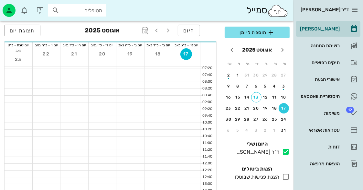
scroll to position [65, 0]
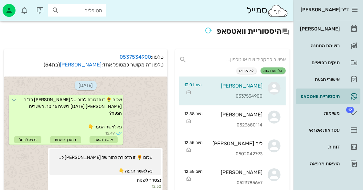
scroll to position [80, 0]
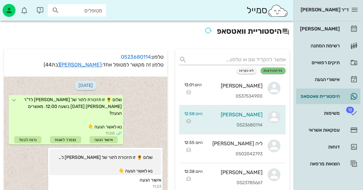
scroll to position [272, 0]
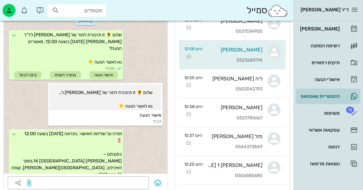
scroll to position [272, 0]
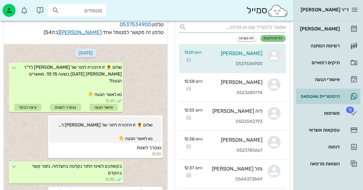
scroll to position [80, 0]
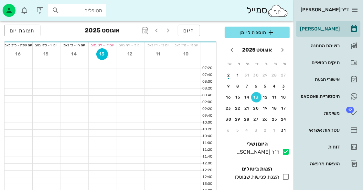
scroll to position [32, 0]
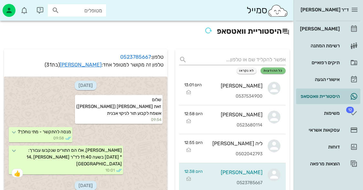
scroll to position [1119, 0]
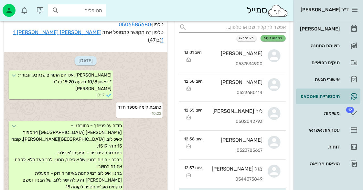
scroll to position [677, 0]
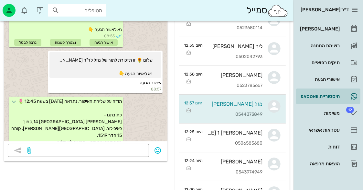
scroll to position [204, 0]
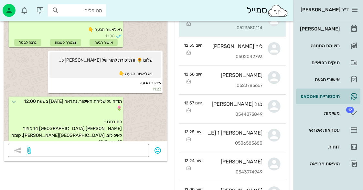
scroll to position [272, 0]
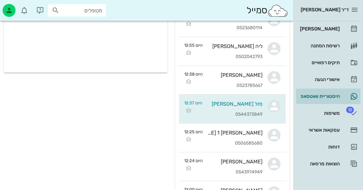
scroll to position [32, 0]
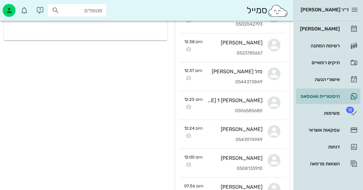
scroll to position [65, 0]
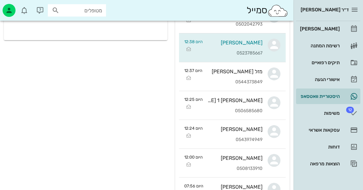
scroll to position [97, 0]
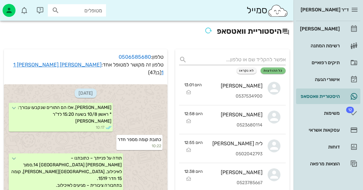
scroll to position [677, 0]
